Goal: Task Accomplishment & Management: Manage account settings

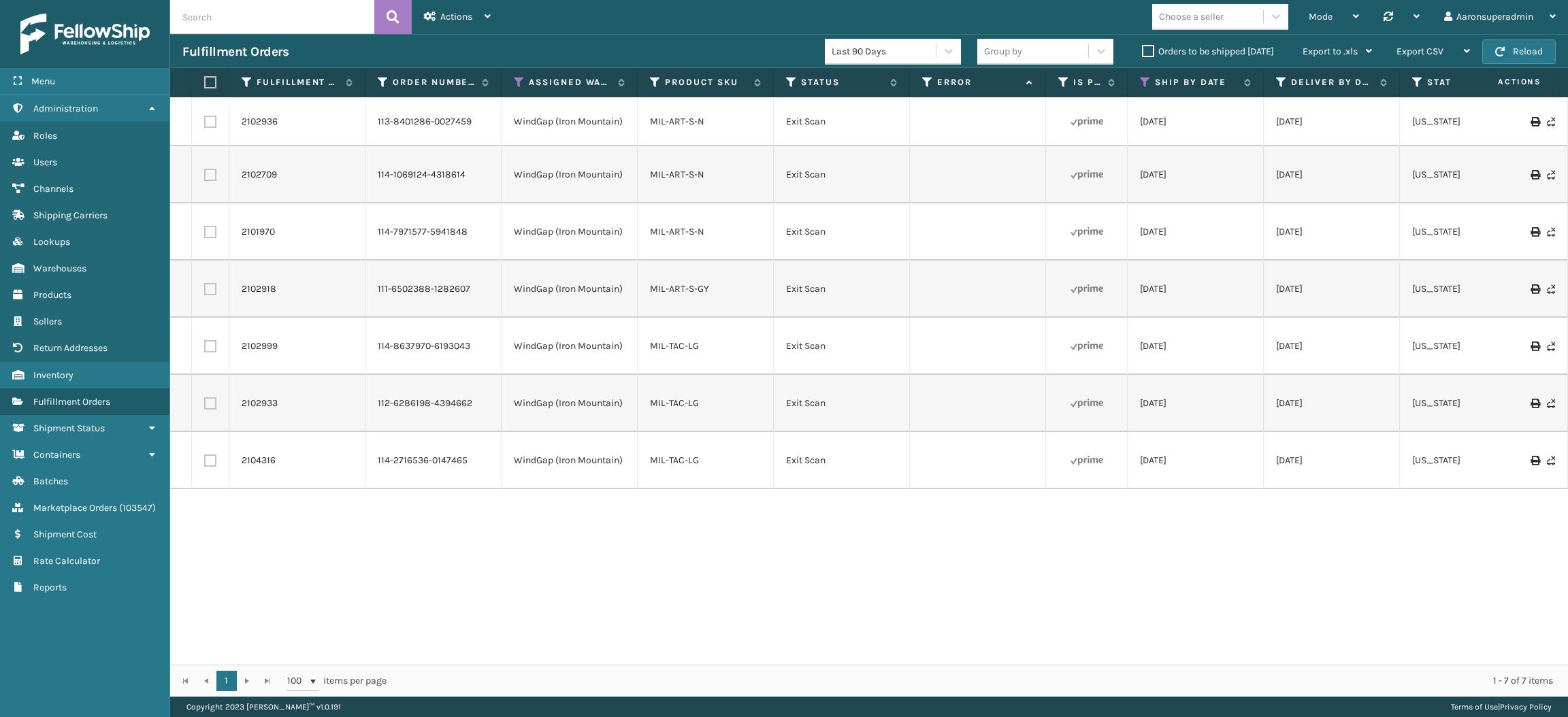
click at [1150, 47] on label "Orders to be shipped [DATE]" at bounding box center [1208, 51] width 132 height 11
click at [1143, 47] on input "Orders to be shipped [DATE]" at bounding box center [1142, 48] width 1 height 9
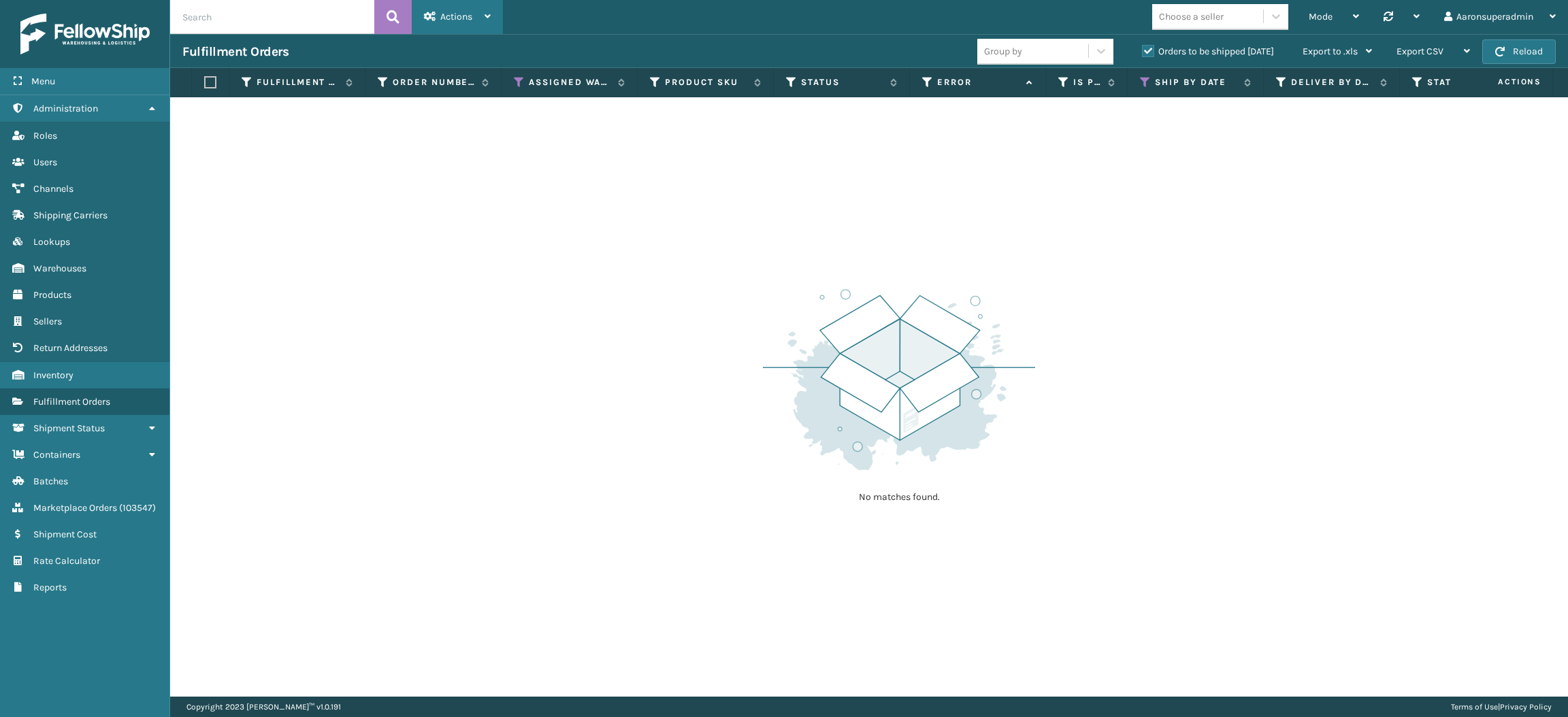
click at [448, 17] on span "Actions" at bounding box center [456, 16] width 32 height 11
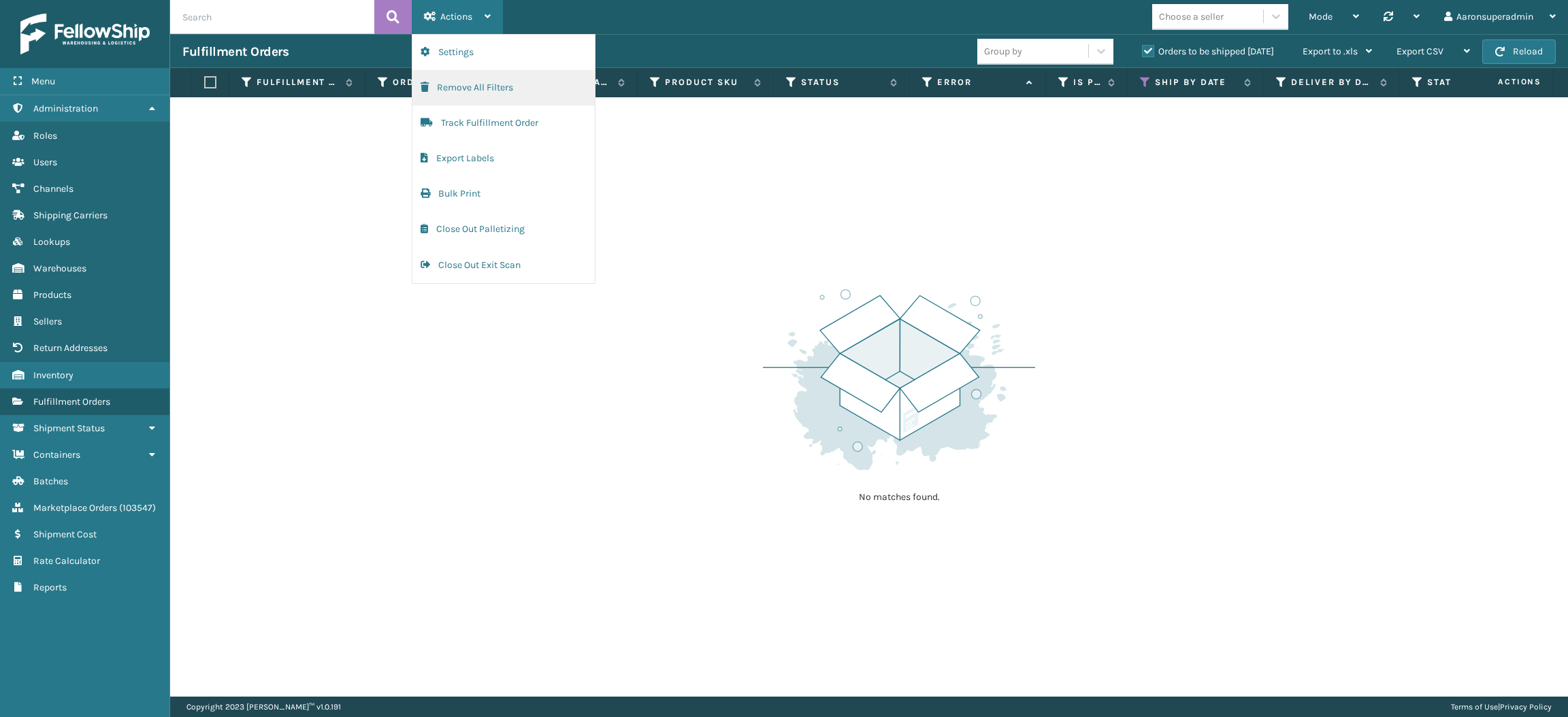
click at [483, 86] on button "Remove All Filters" at bounding box center [503, 87] width 182 height 35
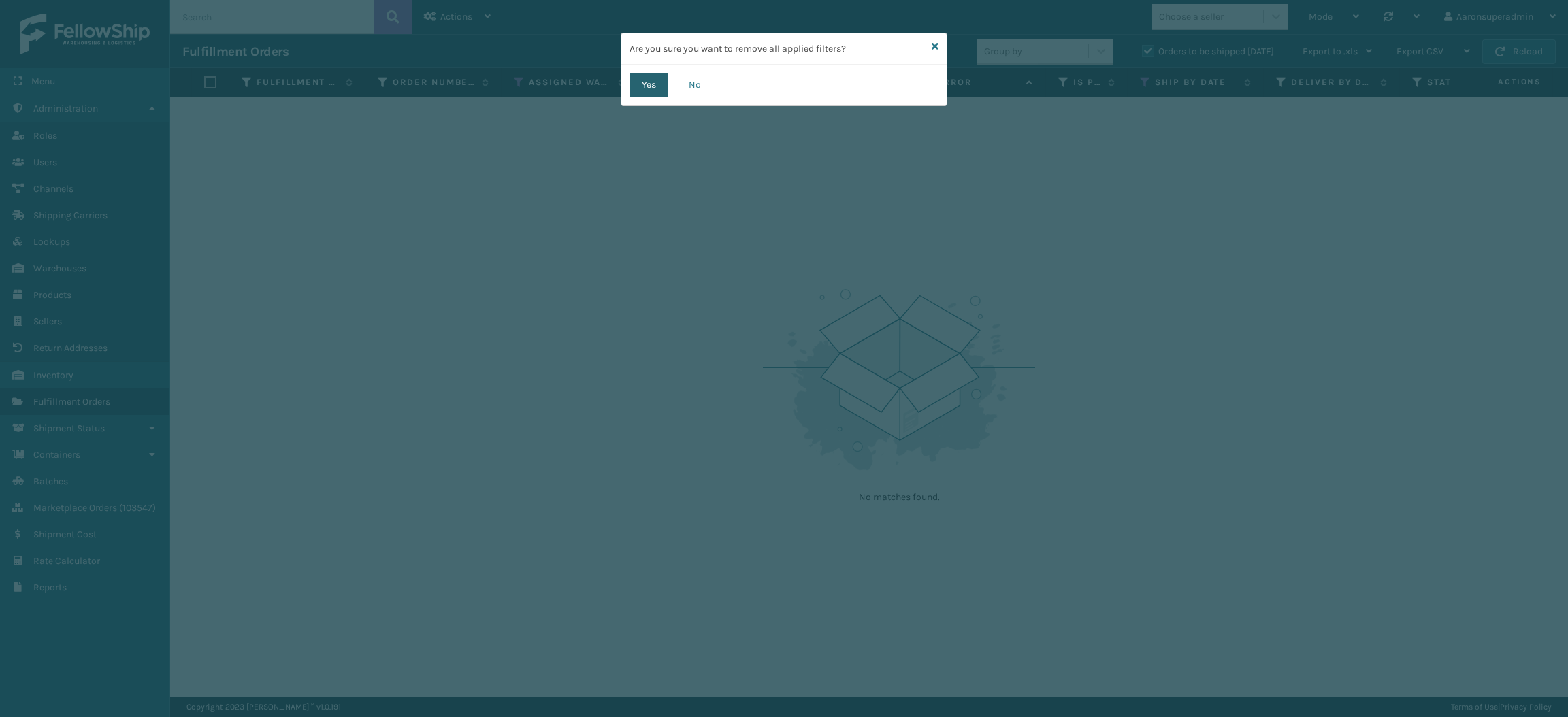
click at [644, 93] on button "Yes" at bounding box center [649, 85] width 39 height 25
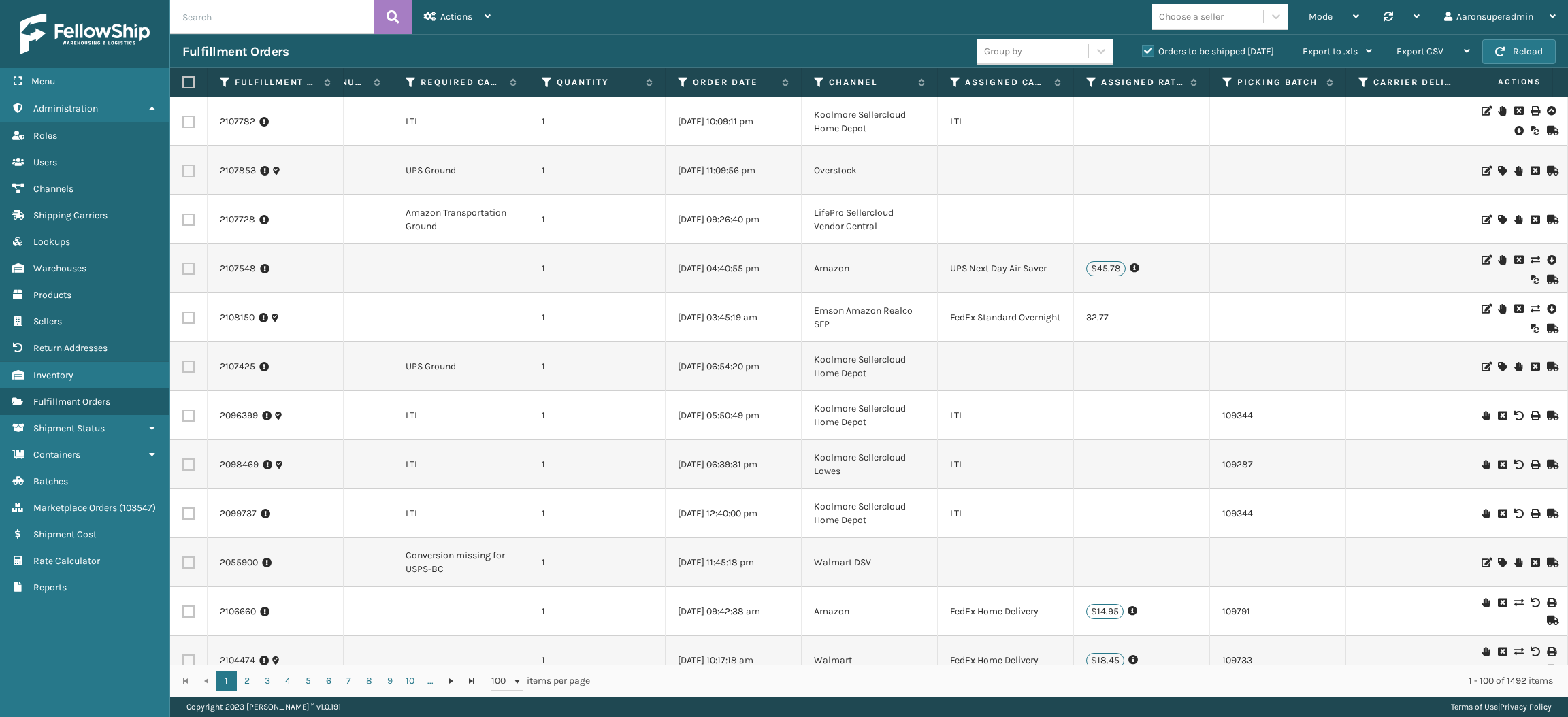
scroll to position [0, 1432]
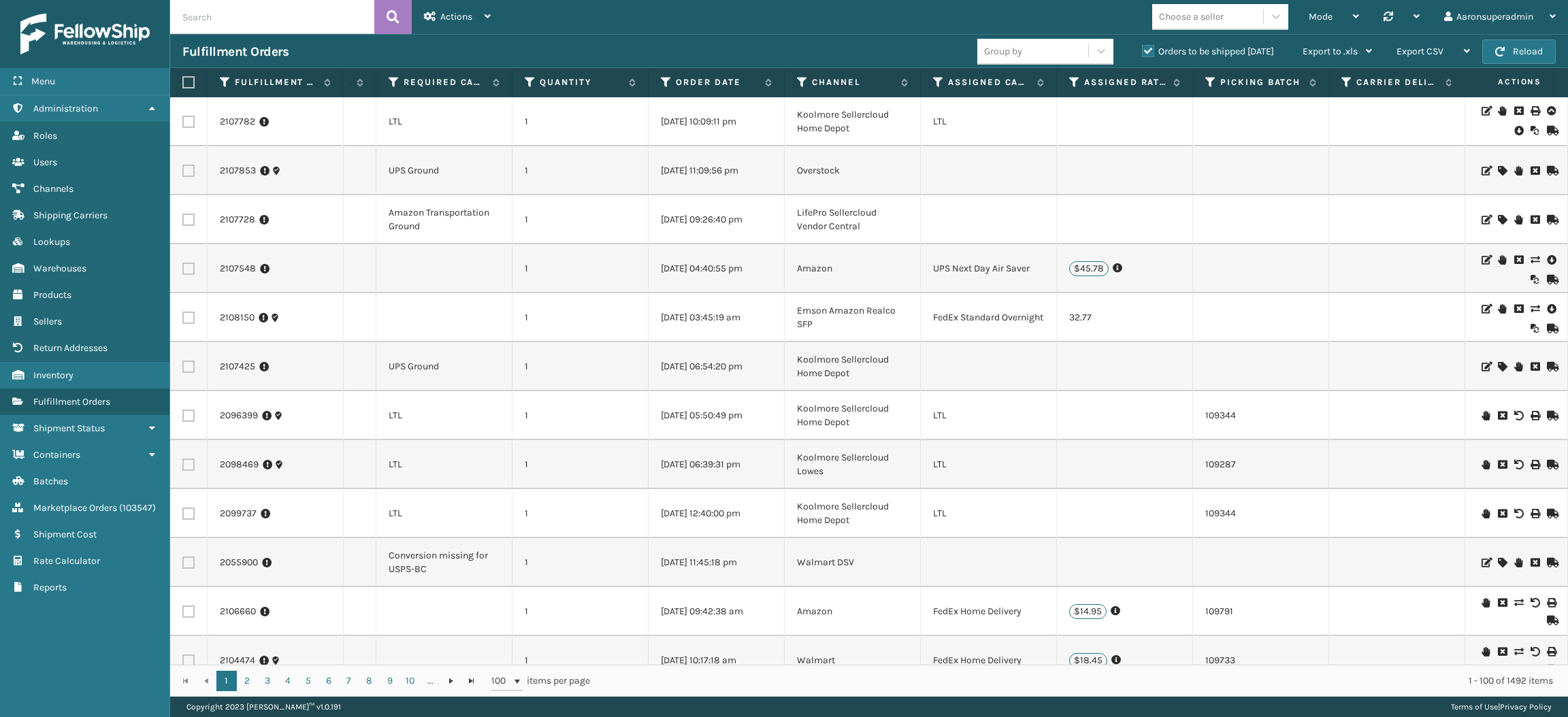
click at [1547, 261] on icon at bounding box center [1551, 260] width 8 height 14
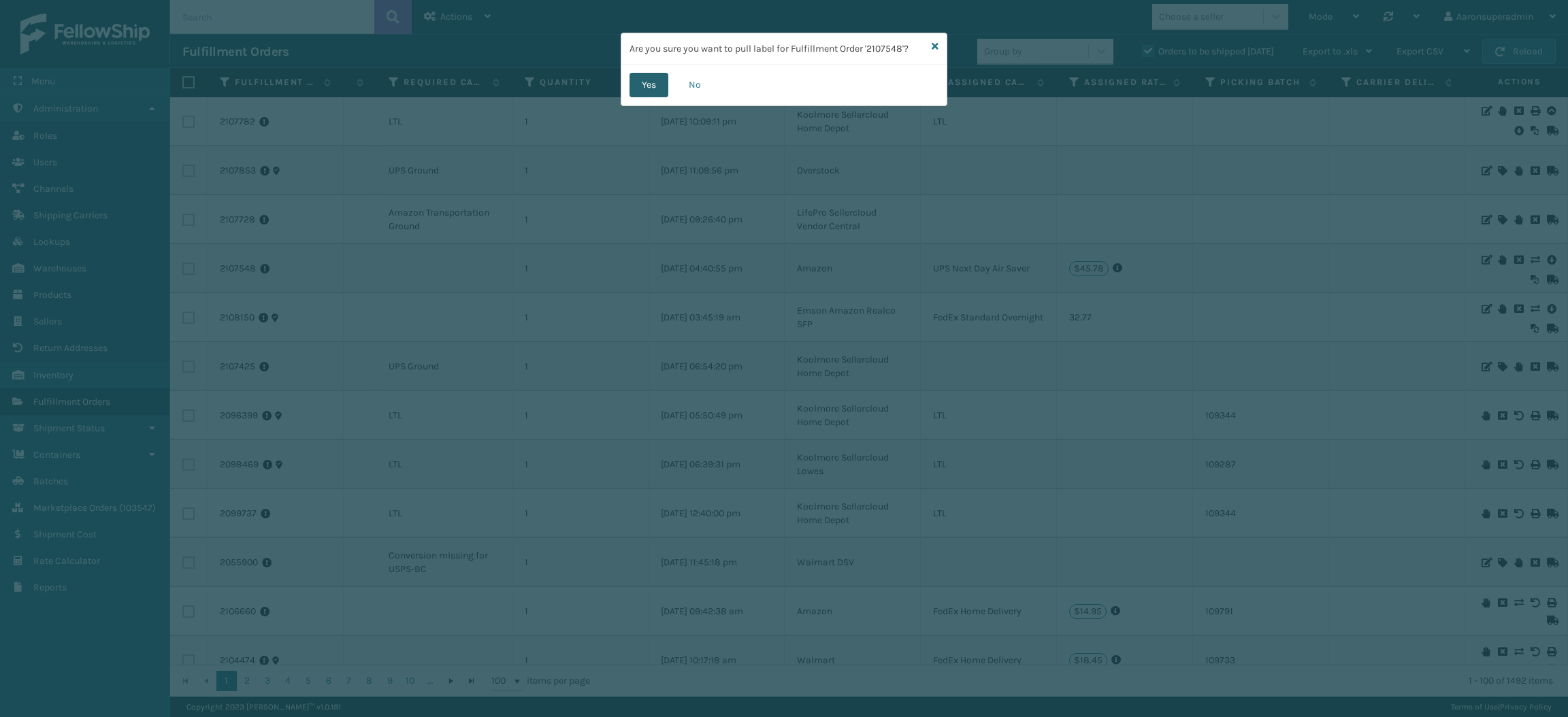
click at [647, 83] on button "Yes" at bounding box center [649, 85] width 39 height 25
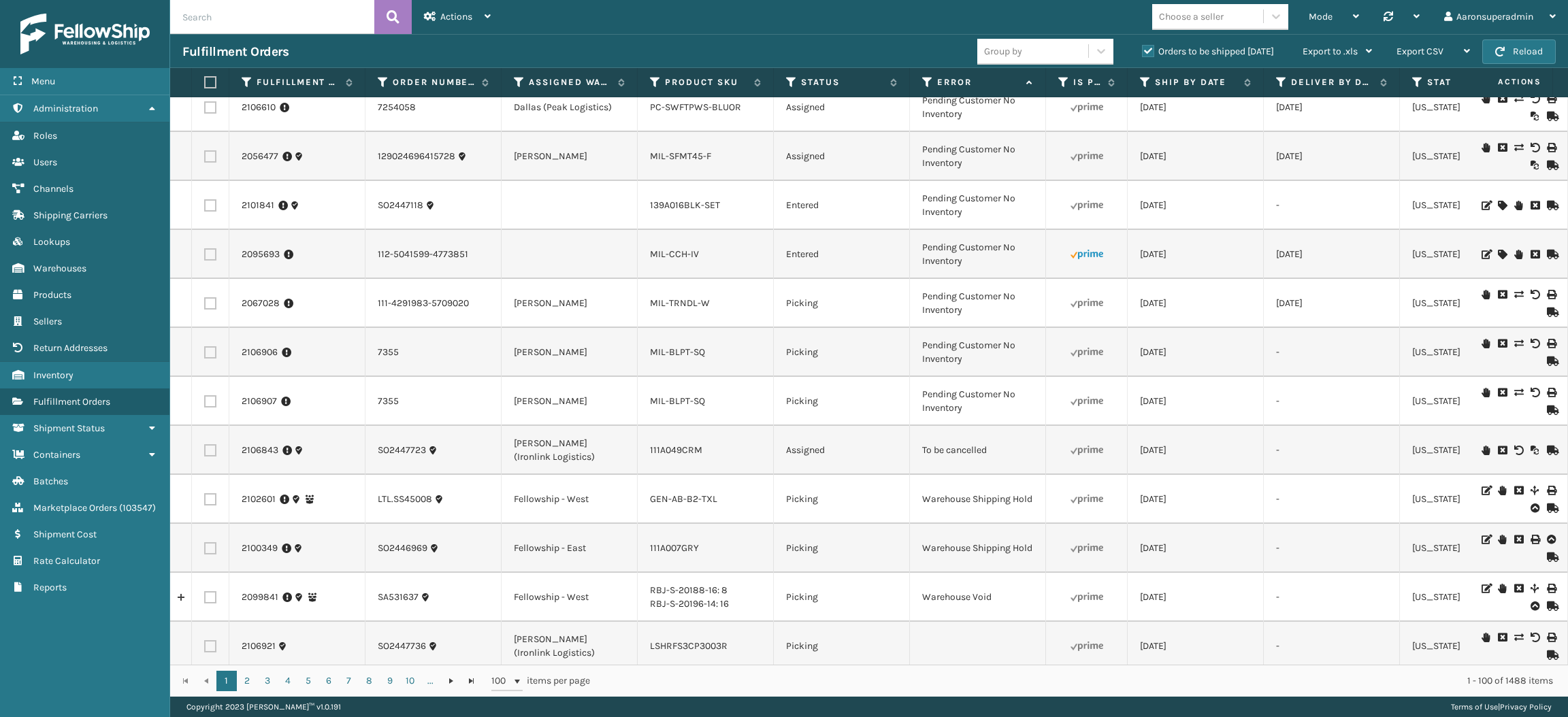
scroll to position [797, 0]
click at [1498, 451] on icon at bounding box center [1502, 451] width 8 height 10
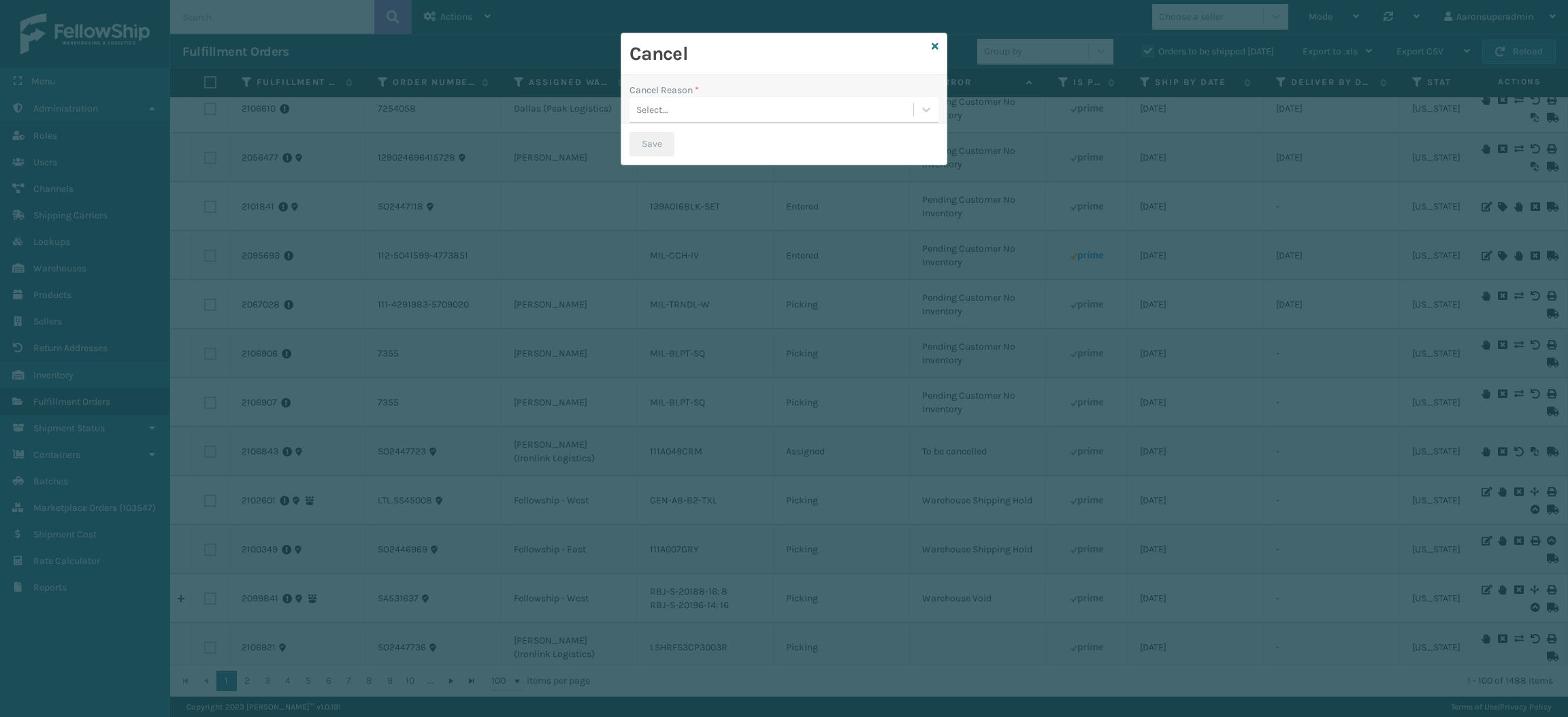
click at [662, 113] on div "Select..." at bounding box center [652, 110] width 32 height 14
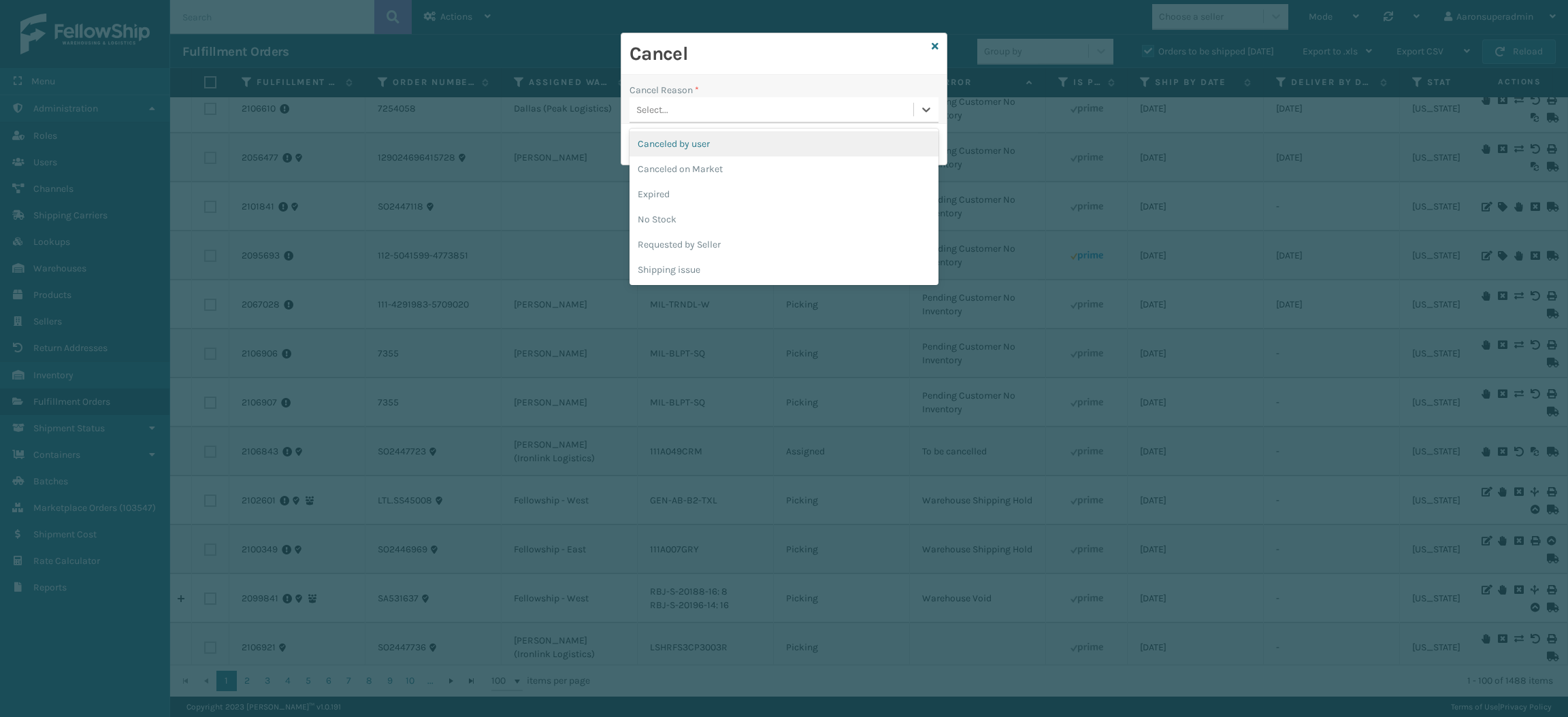
click at [669, 133] on div "Canceled by user" at bounding box center [783, 144] width 309 height 26
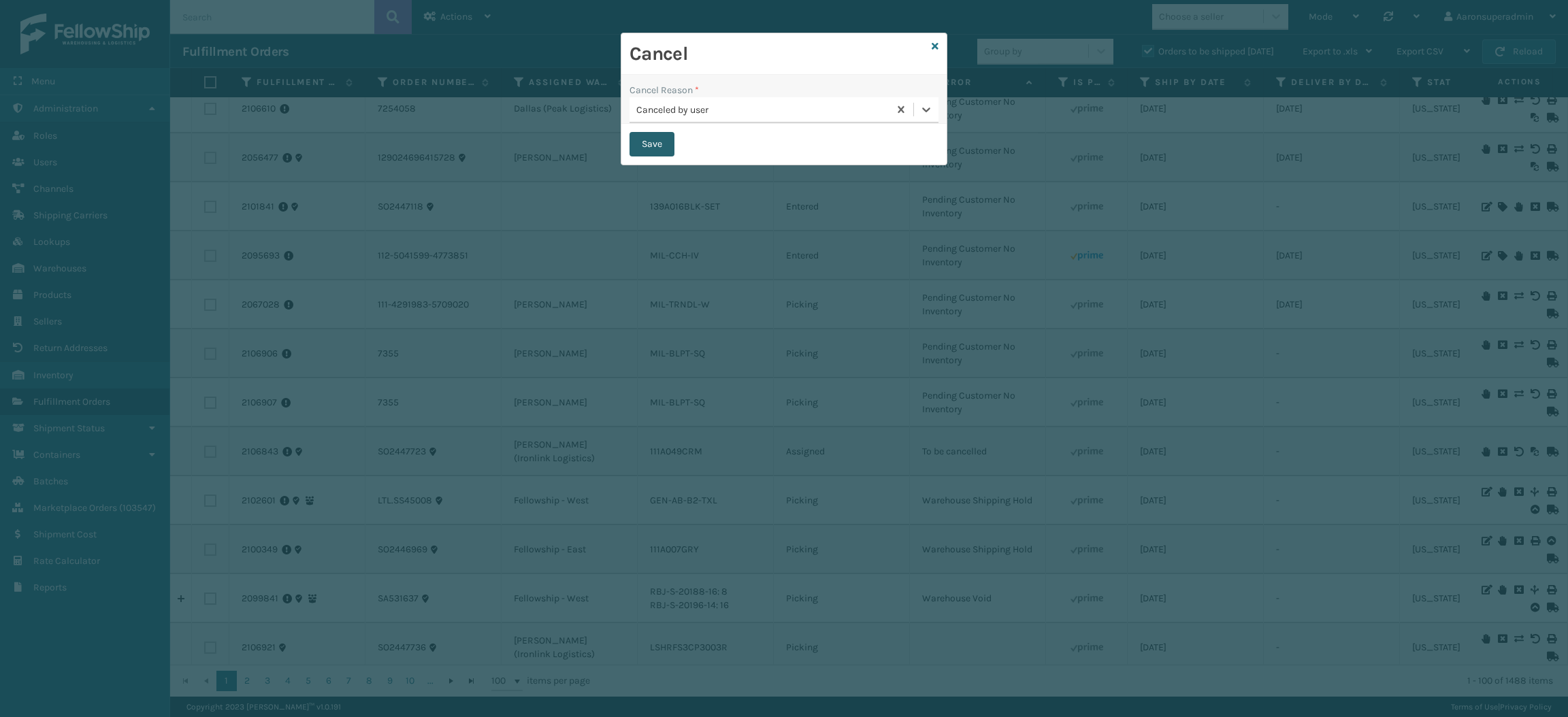
click at [647, 150] on button "Save" at bounding box center [652, 144] width 45 height 25
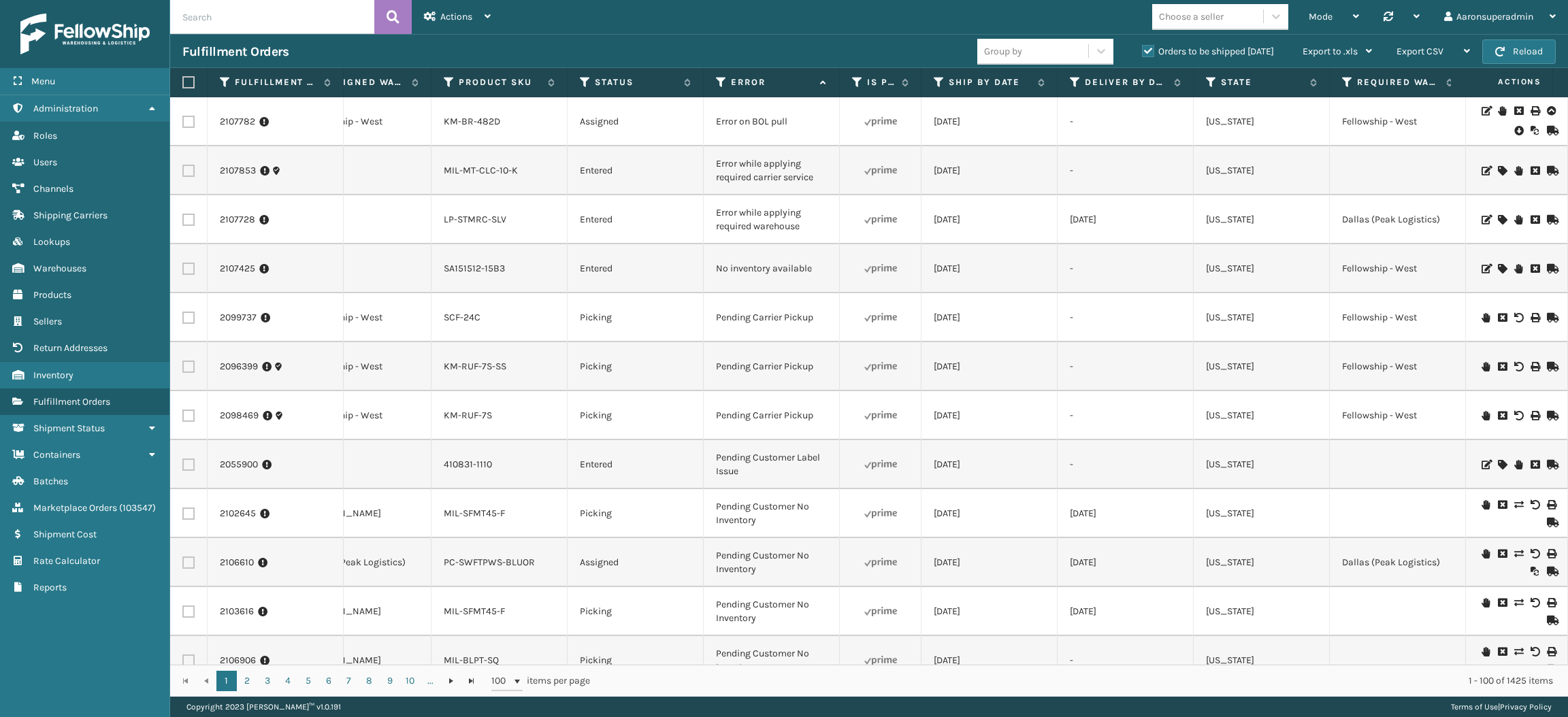
scroll to position [0, 0]
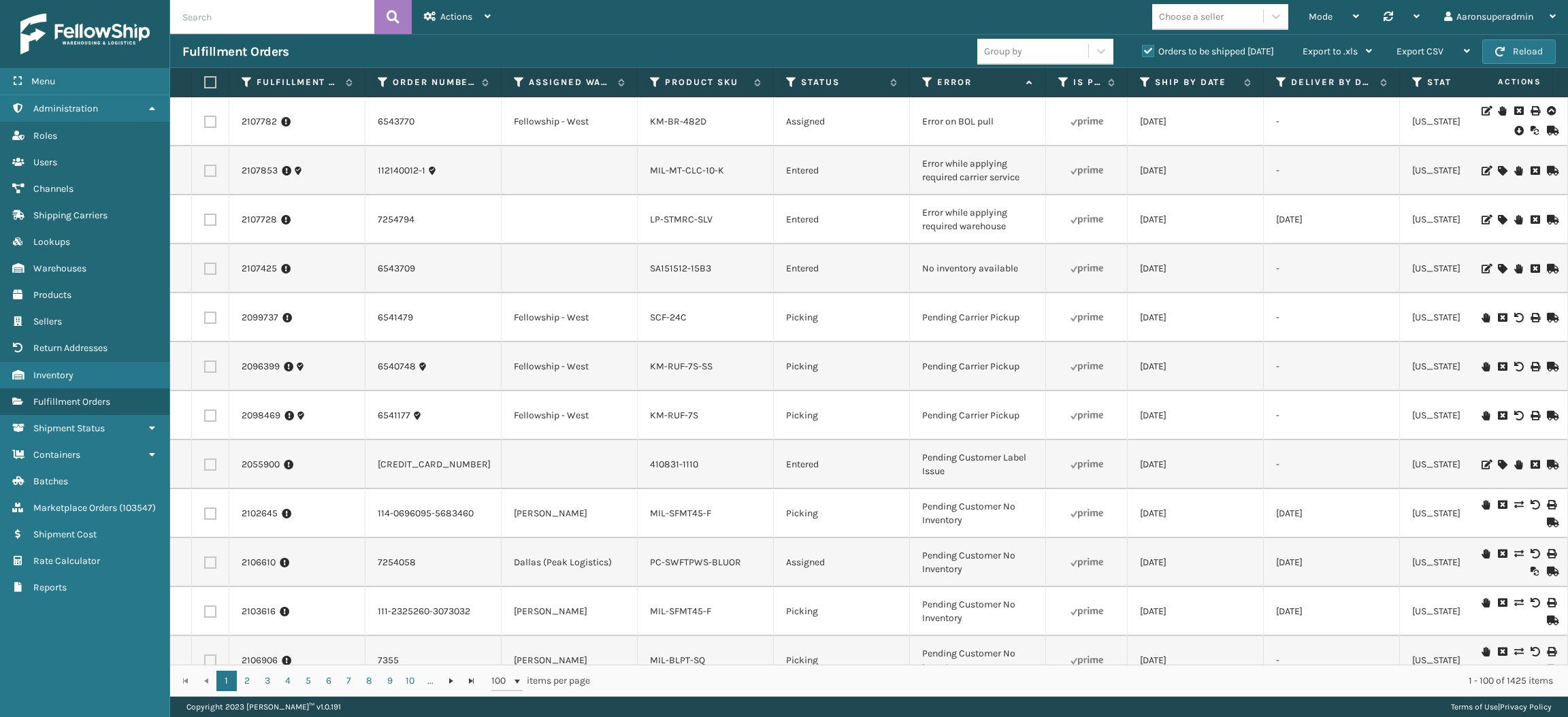
click at [1514, 129] on icon at bounding box center [1518, 131] width 8 height 14
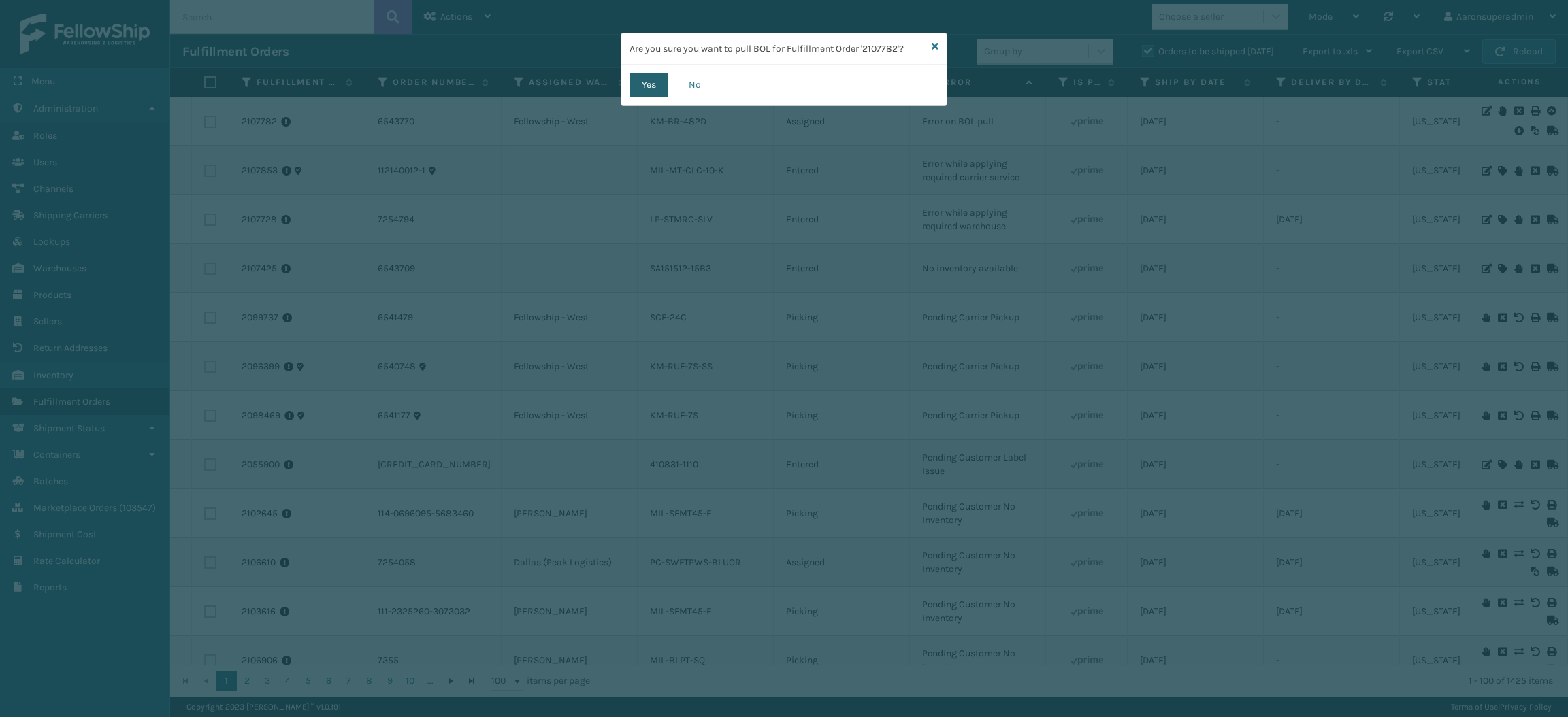
click at [656, 81] on button "Yes" at bounding box center [649, 85] width 39 height 25
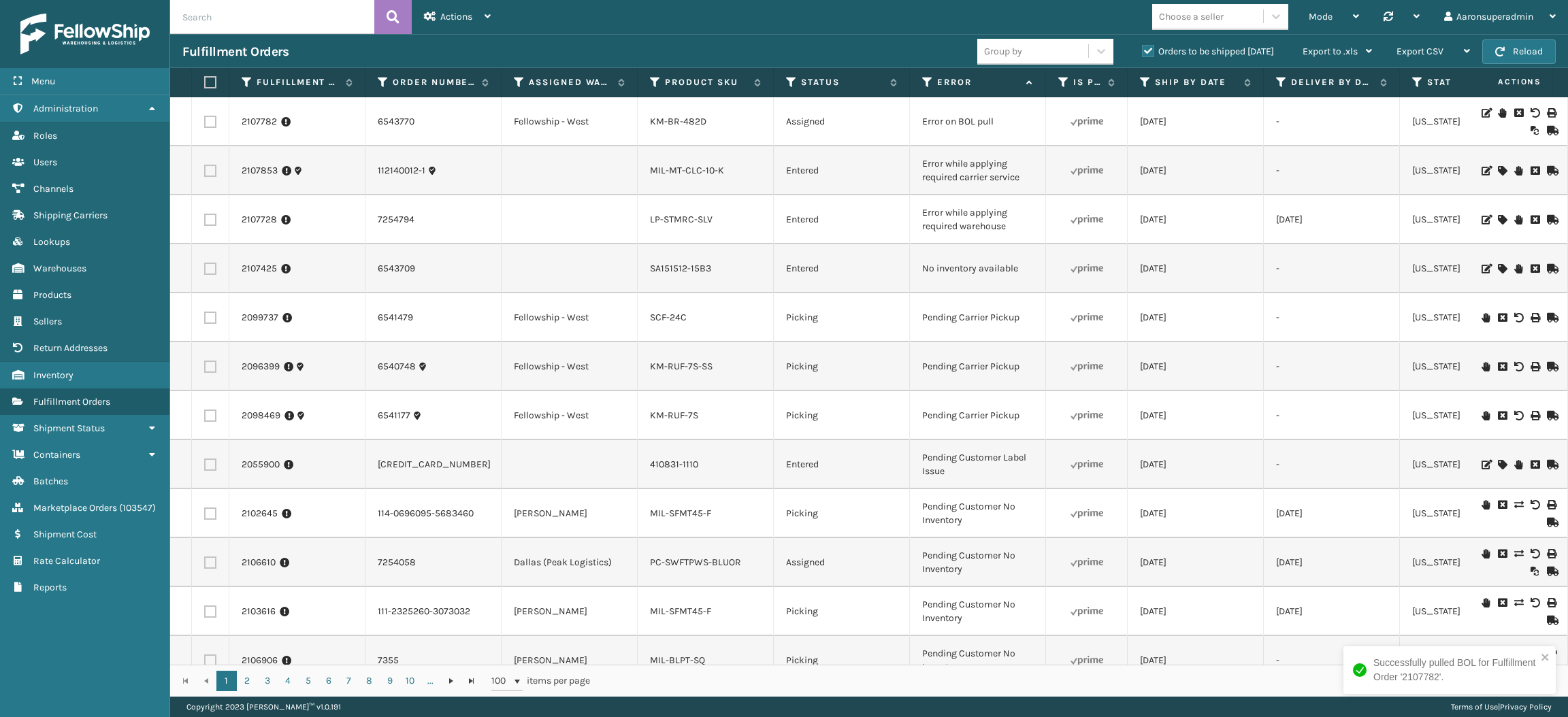
click at [1498, 113] on icon at bounding box center [1502, 113] width 8 height 10
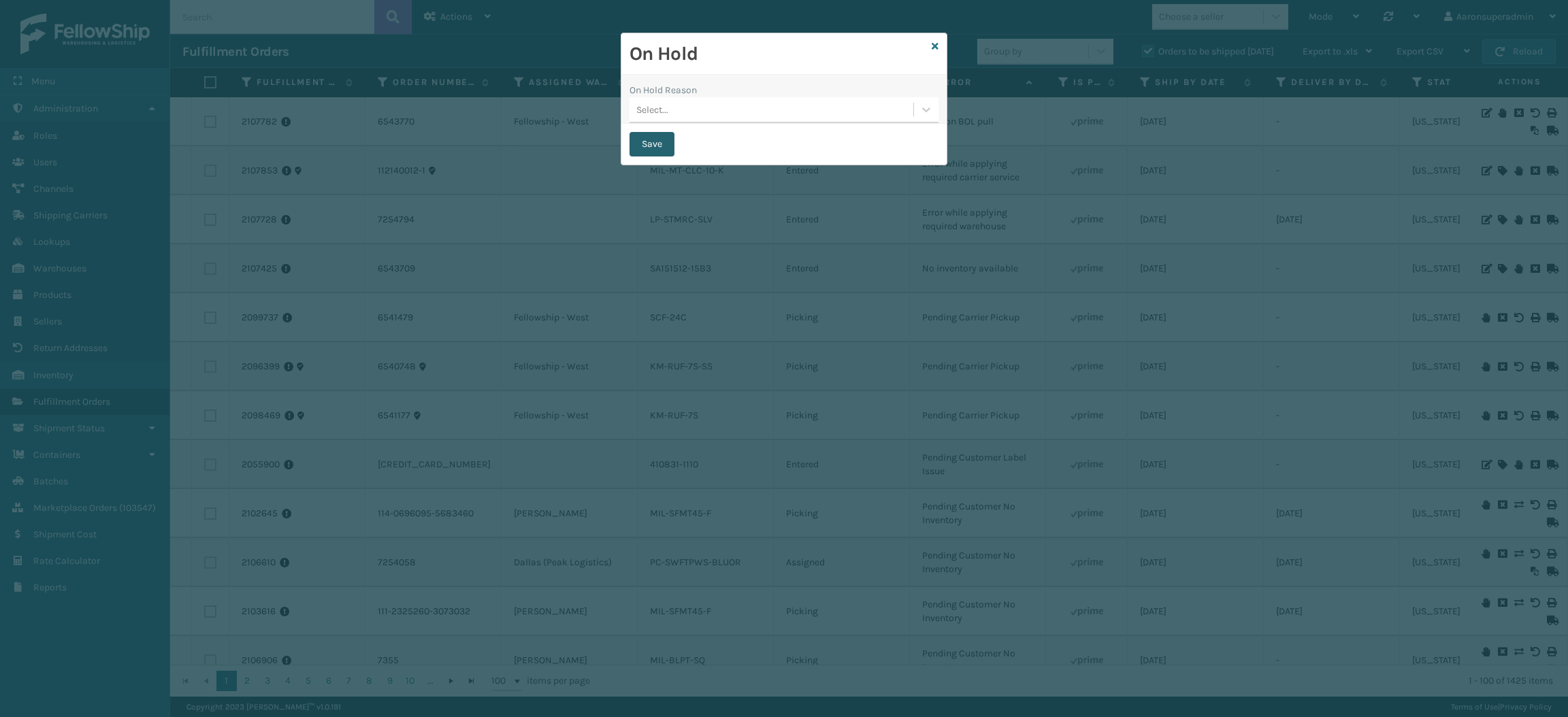
click at [646, 133] on button "Save" at bounding box center [652, 144] width 45 height 25
